Goal: Task Accomplishment & Management: Use online tool/utility

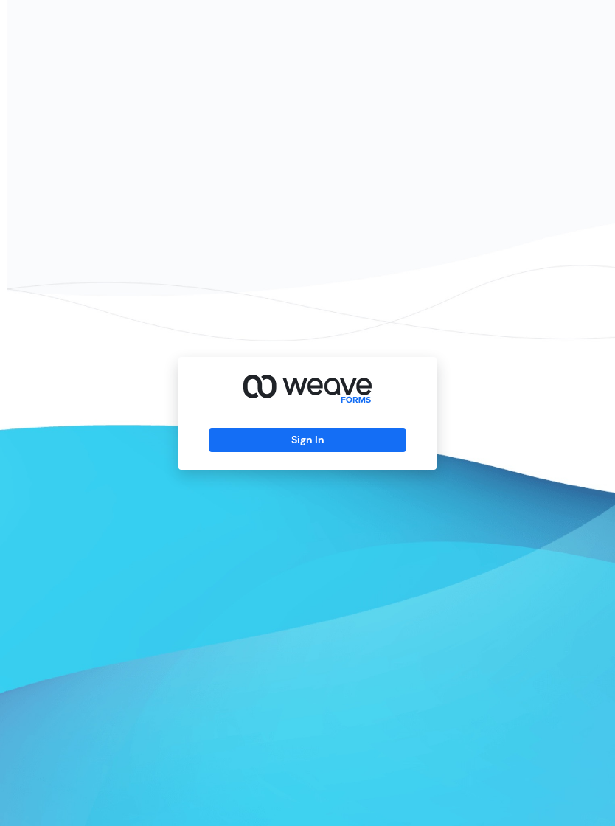
click at [371, 435] on div "Sign In" at bounding box center [307, 413] width 258 height 113
click at [405, 440] on button "Sign In" at bounding box center [307, 440] width 197 height 24
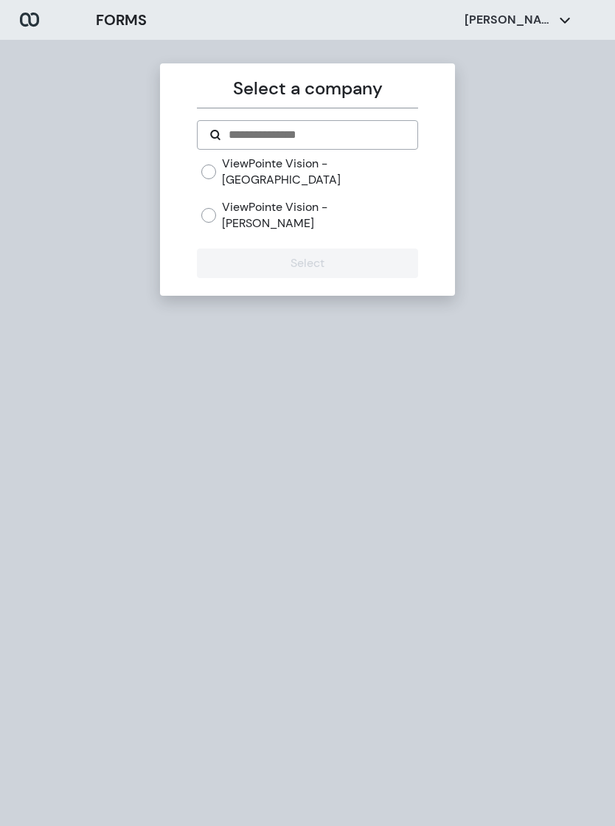
click at [322, 199] on label "ViewPointe Vision - [PERSON_NAME]" at bounding box center [319, 215] width 195 height 32
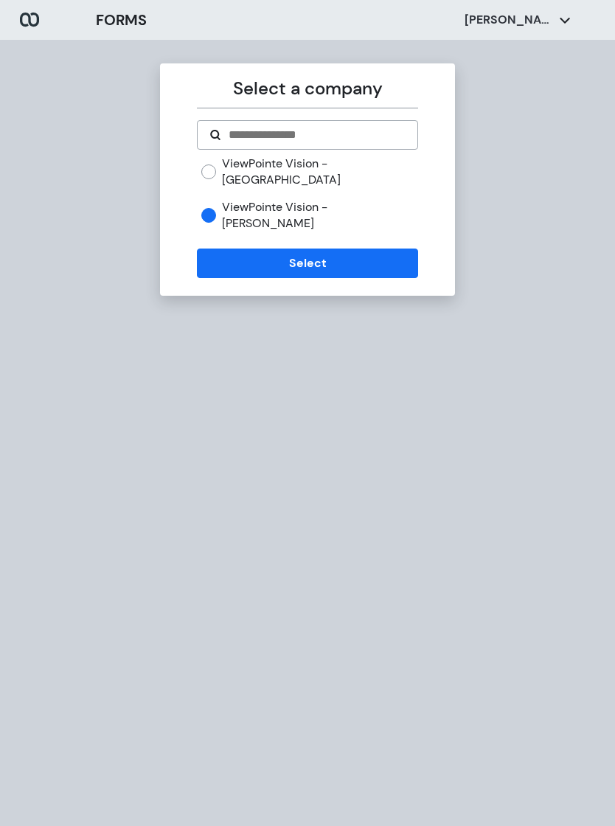
click at [318, 164] on label "ViewPointe Vision - [GEOGRAPHIC_DATA]" at bounding box center [319, 172] width 195 height 32
click at [280, 199] on label "ViewPointe Vision - [PERSON_NAME]" at bounding box center [319, 215] width 195 height 32
click at [331, 157] on label "ViewPointe Vision - [GEOGRAPHIC_DATA]" at bounding box center [319, 172] width 195 height 32
click at [352, 249] on button "Select" at bounding box center [307, 263] width 220 height 29
